Goal: Information Seeking & Learning: Learn about a topic

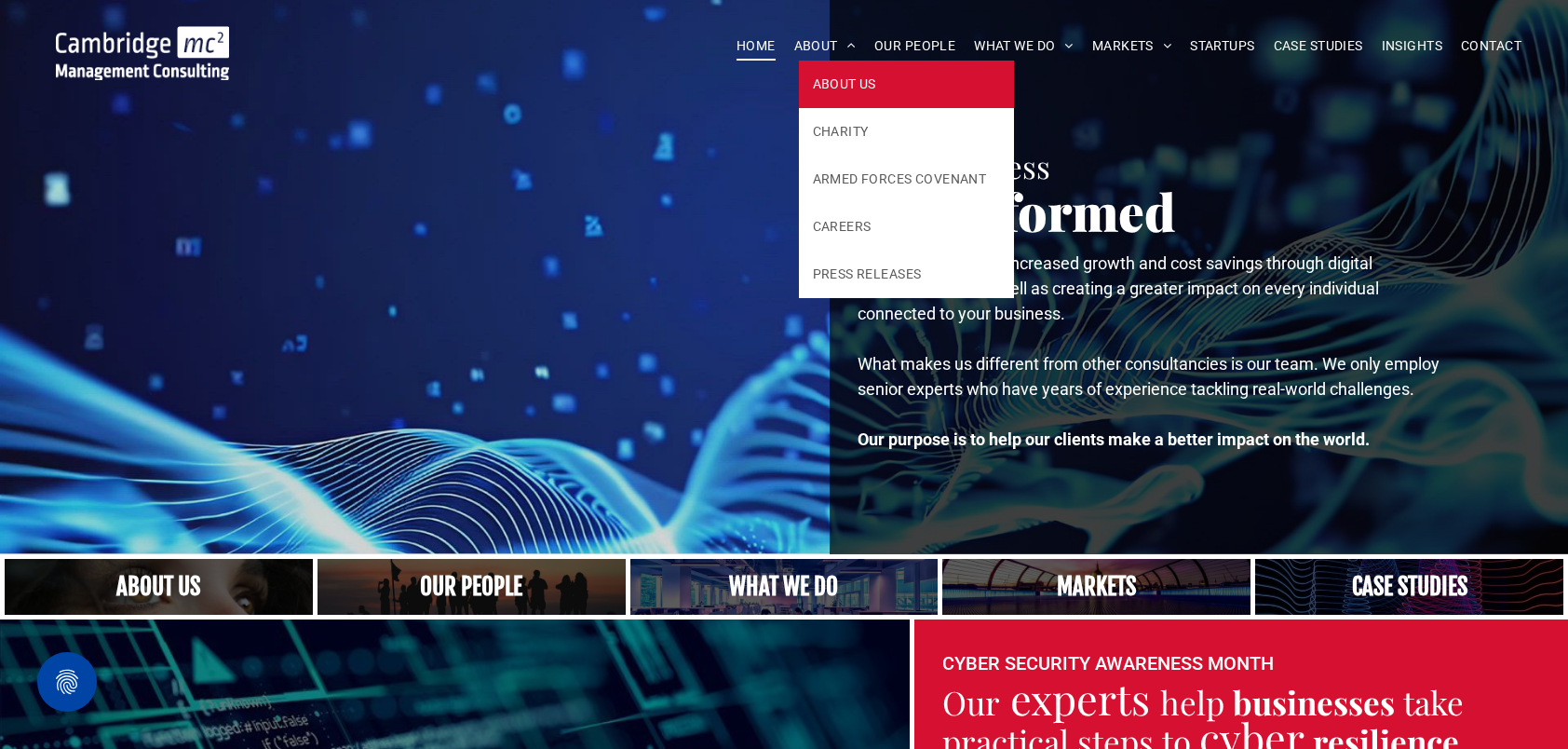
click at [817, 71] on link "ABOUT US" at bounding box center [906, 84] width 216 height 48
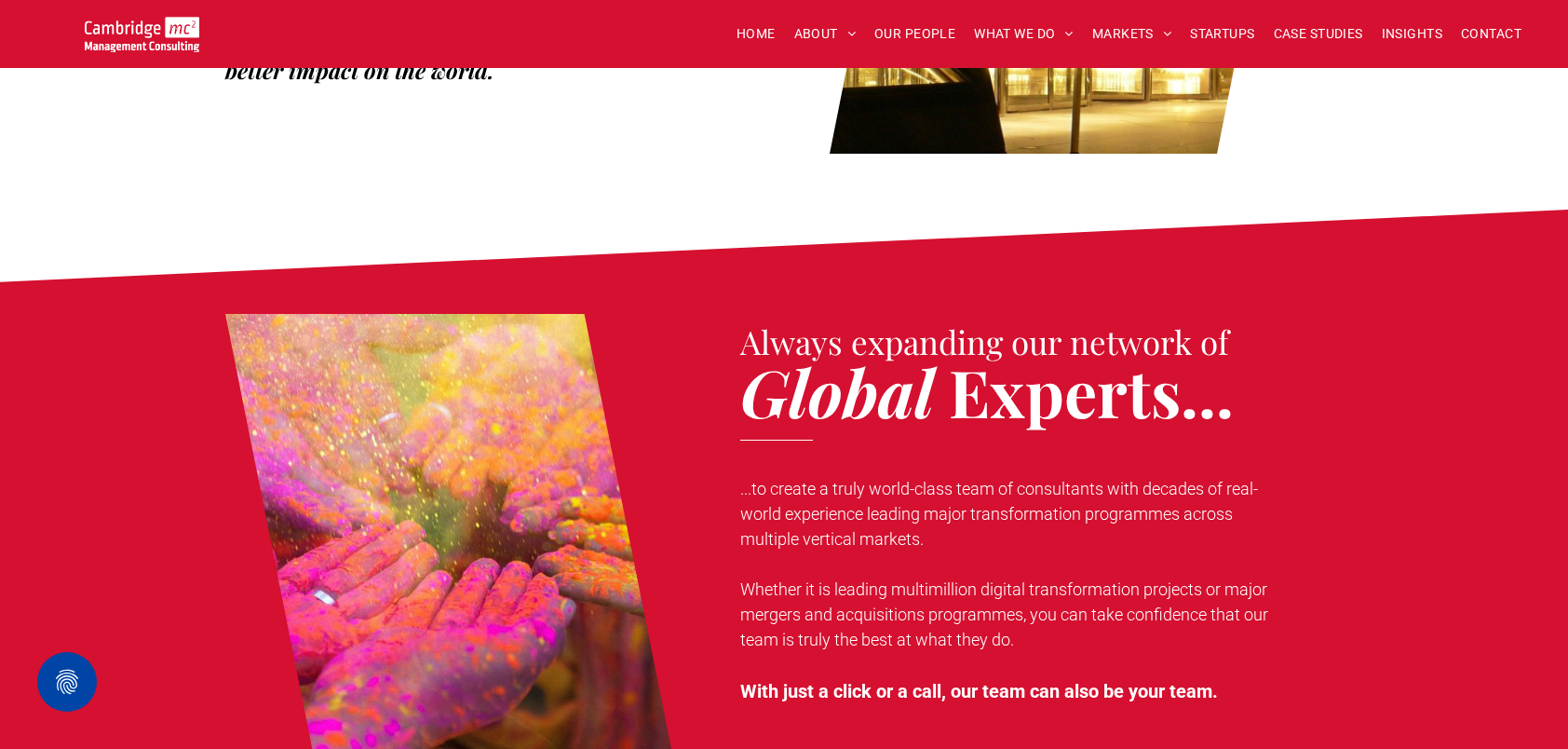
scroll to position [1210, 0]
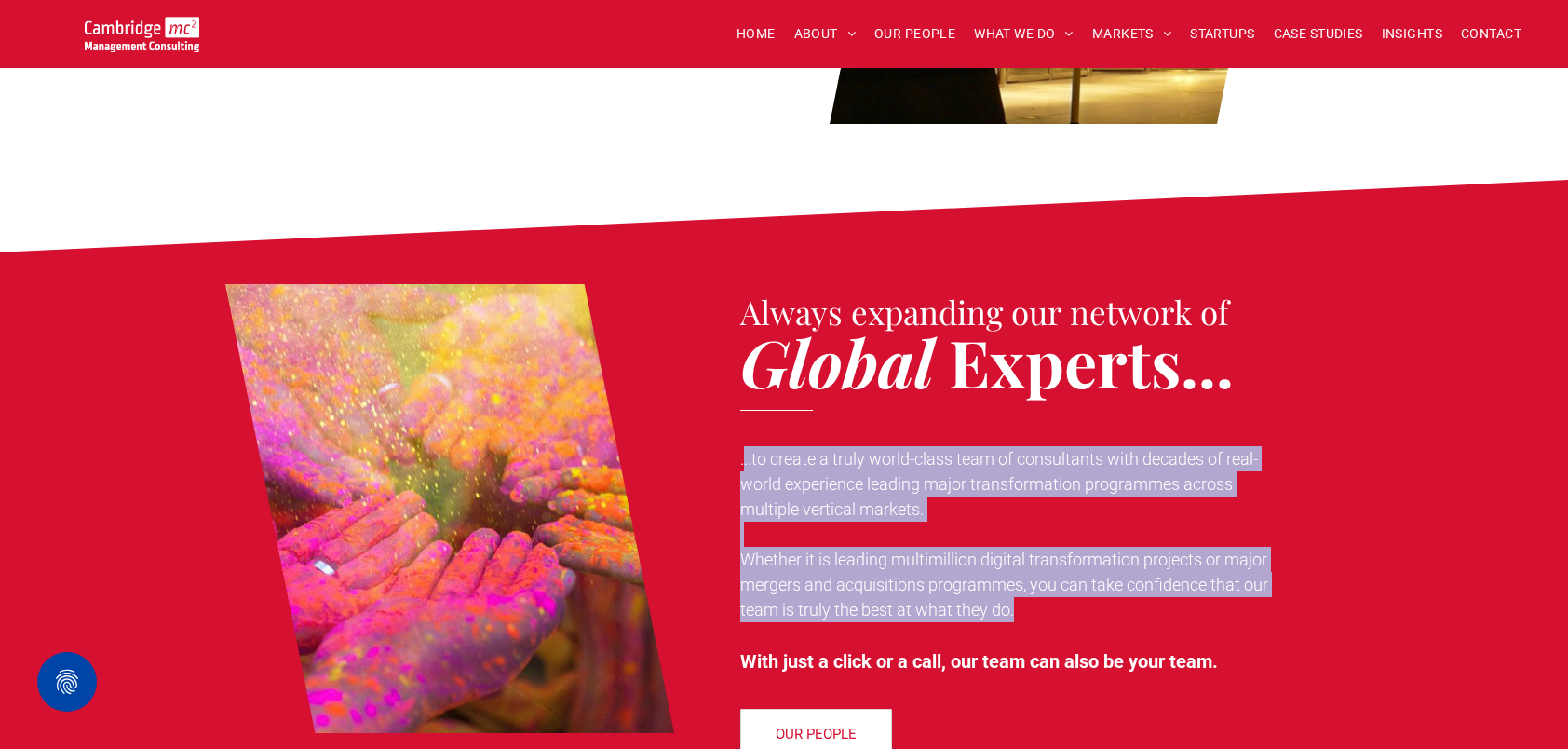
drag, startPoint x: 743, startPoint y: 433, endPoint x: 1026, endPoint y: 590, distance: 323.6
click at [1026, 590] on div "...to create a truly world-class team of consultants with decades of real-world…" at bounding box center [1011, 560] width 542 height 233
copy div "..to create a truly world-class team of consultants with decades of real-world …"
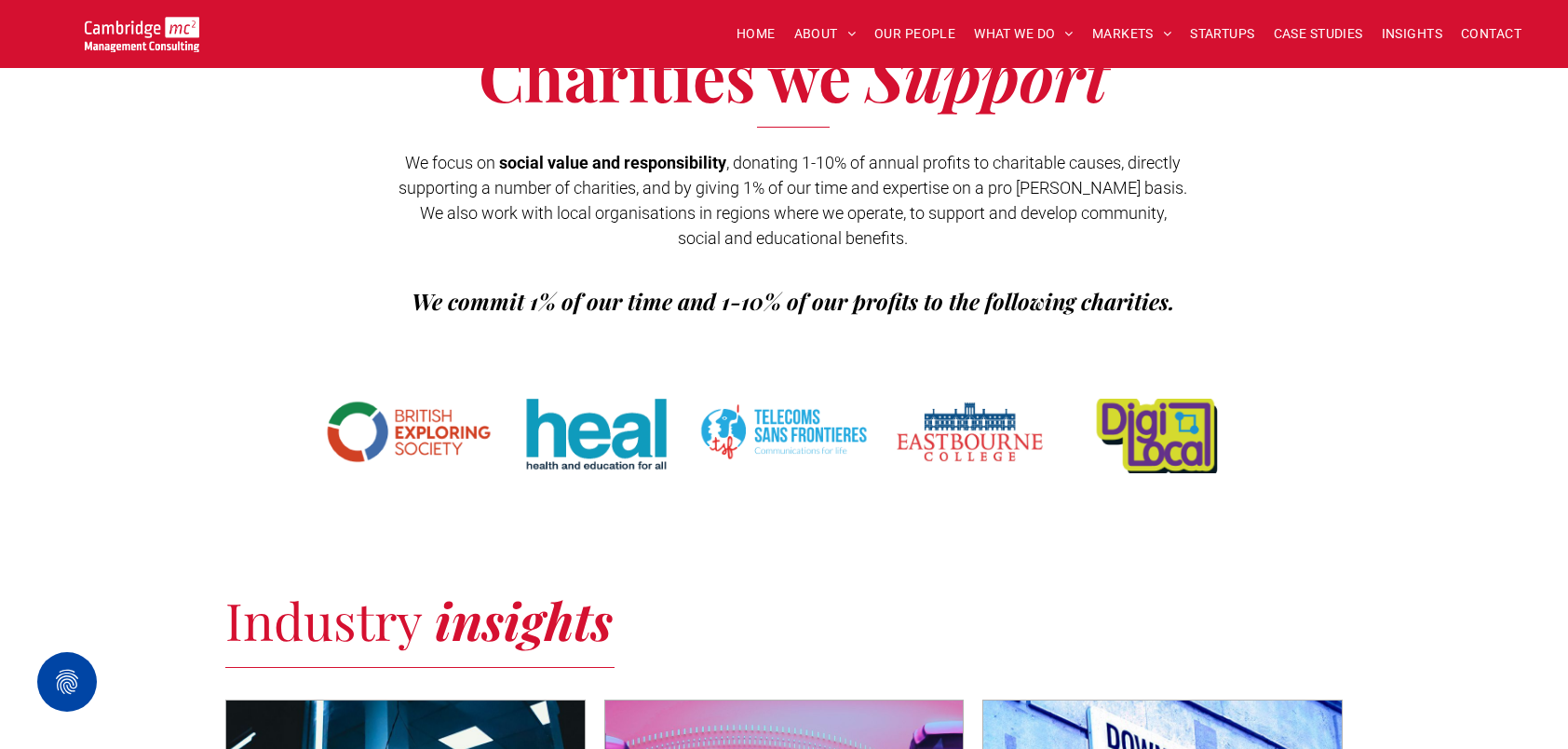
scroll to position [2701, 0]
